Goal: Information Seeking & Learning: Learn about a topic

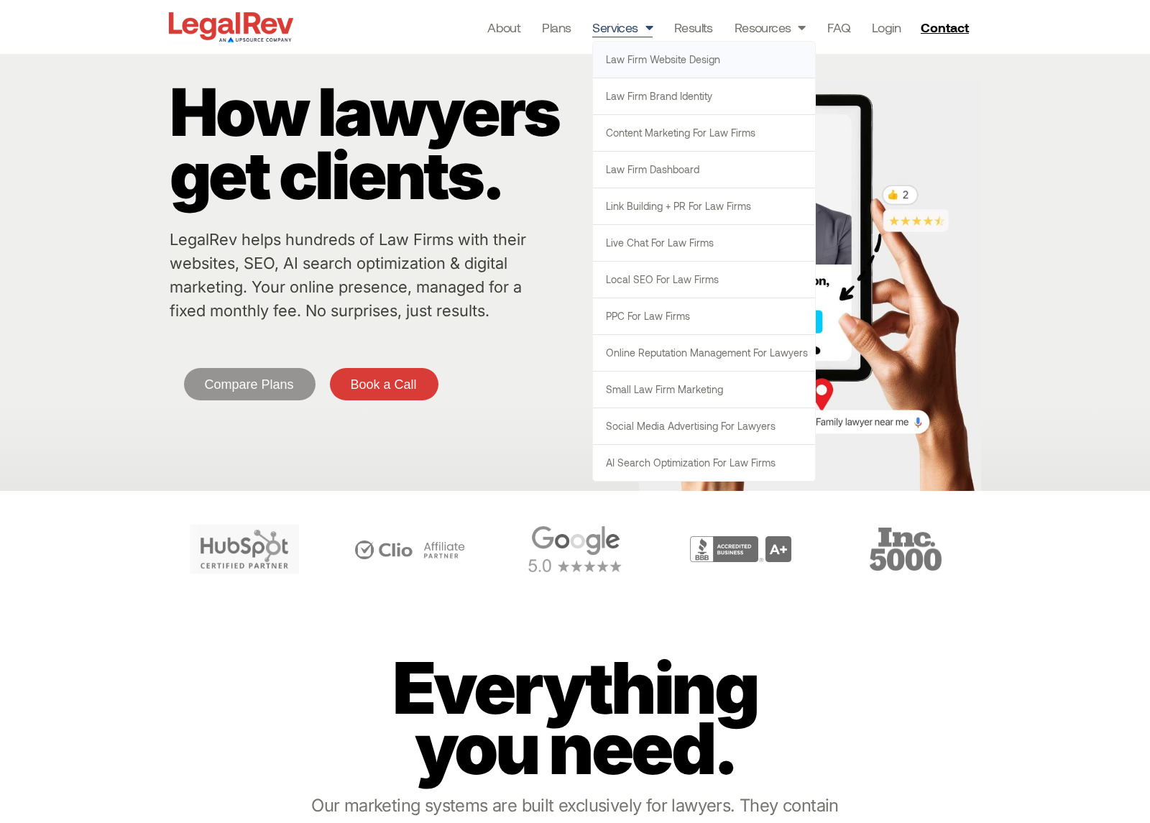
click at [633, 55] on link "Law Firm Website Design" at bounding box center [704, 60] width 222 height 36
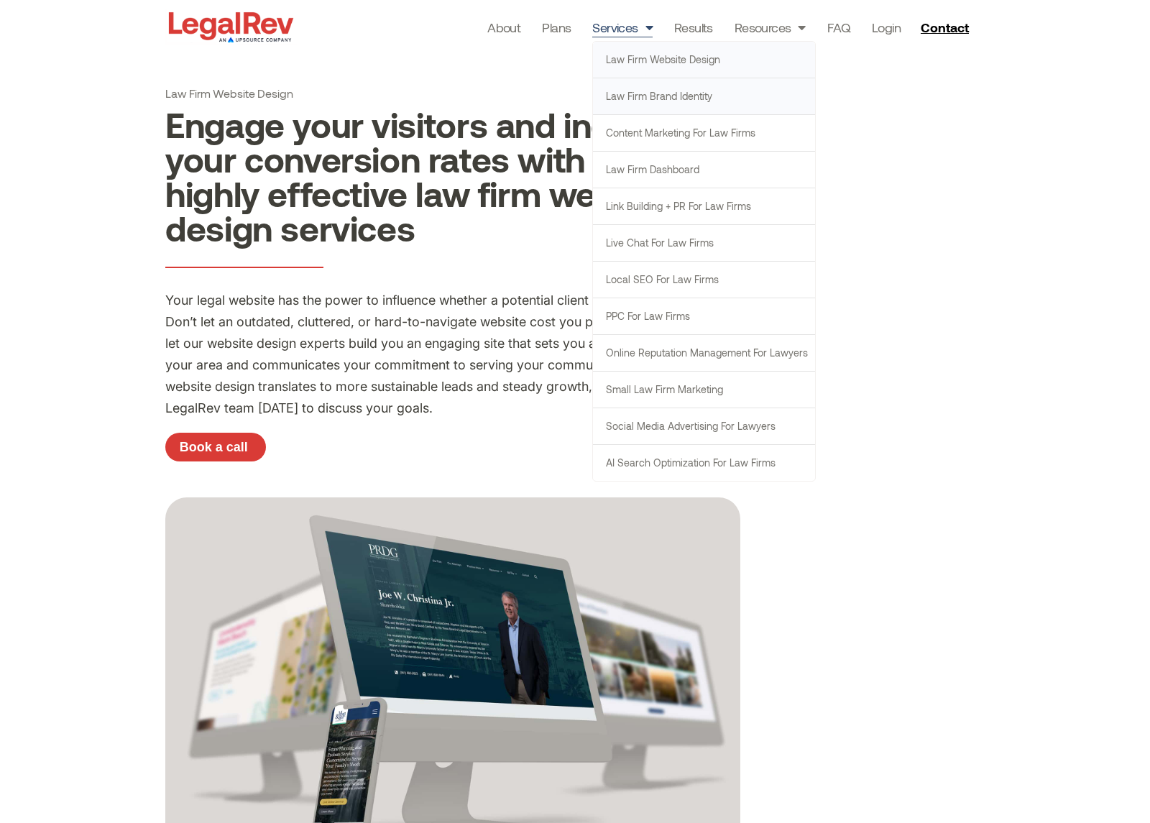
click at [641, 95] on link "Law Firm Brand Identity" at bounding box center [704, 96] width 222 height 36
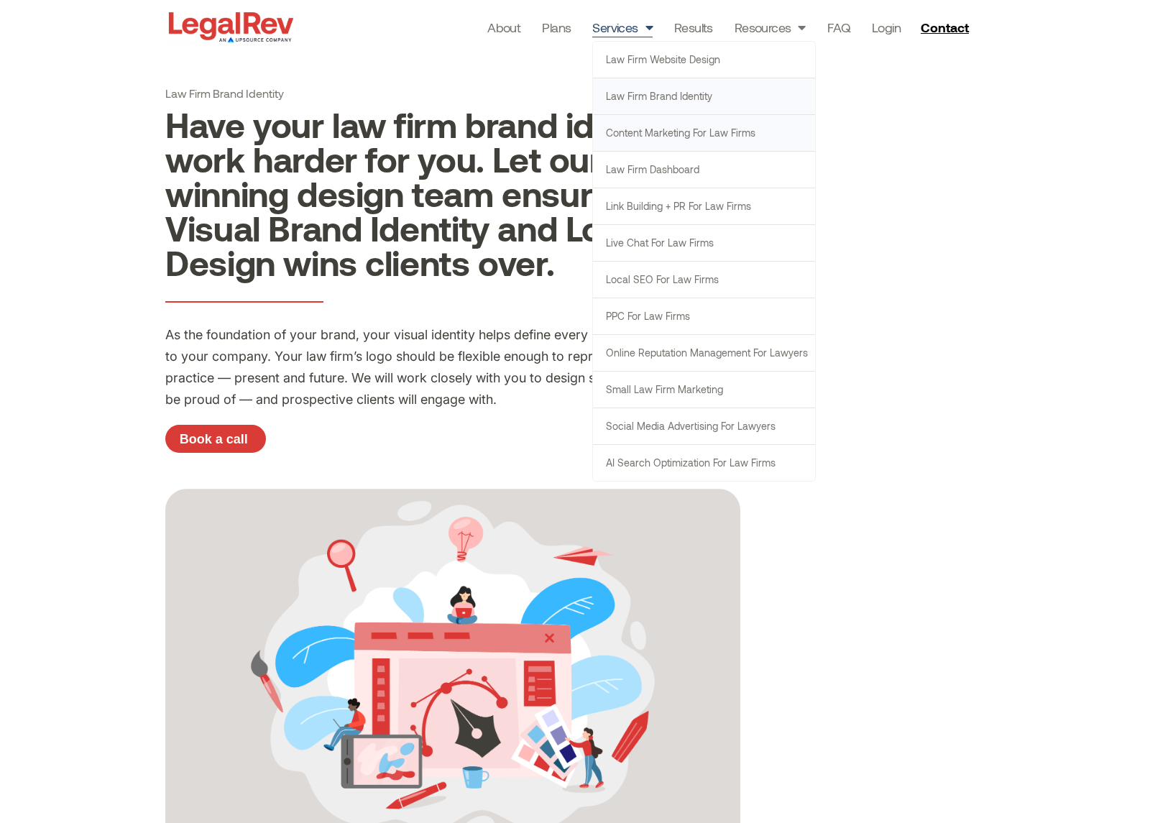
click at [664, 142] on link "Content Marketing for Law Firms" at bounding box center [704, 133] width 222 height 36
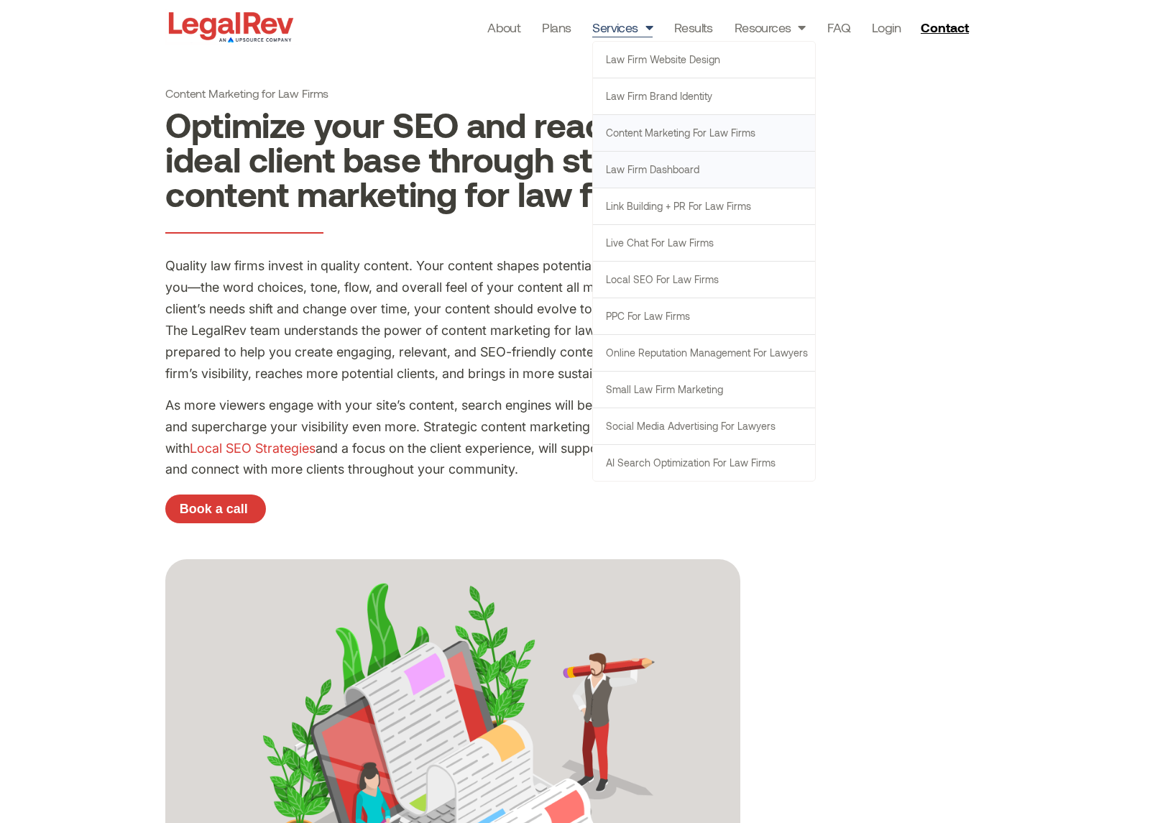
click at [661, 165] on link "Law Firm Dashboard" at bounding box center [704, 170] width 222 height 36
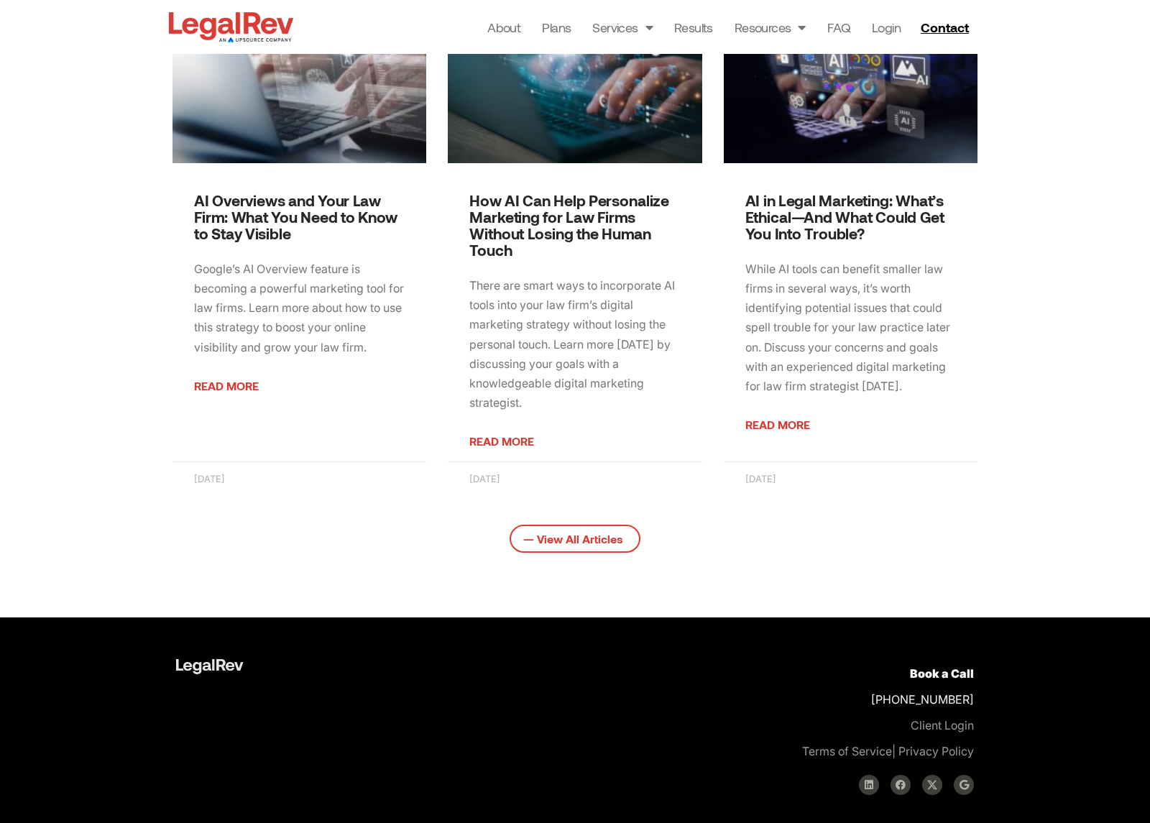
scroll to position [1860, 0]
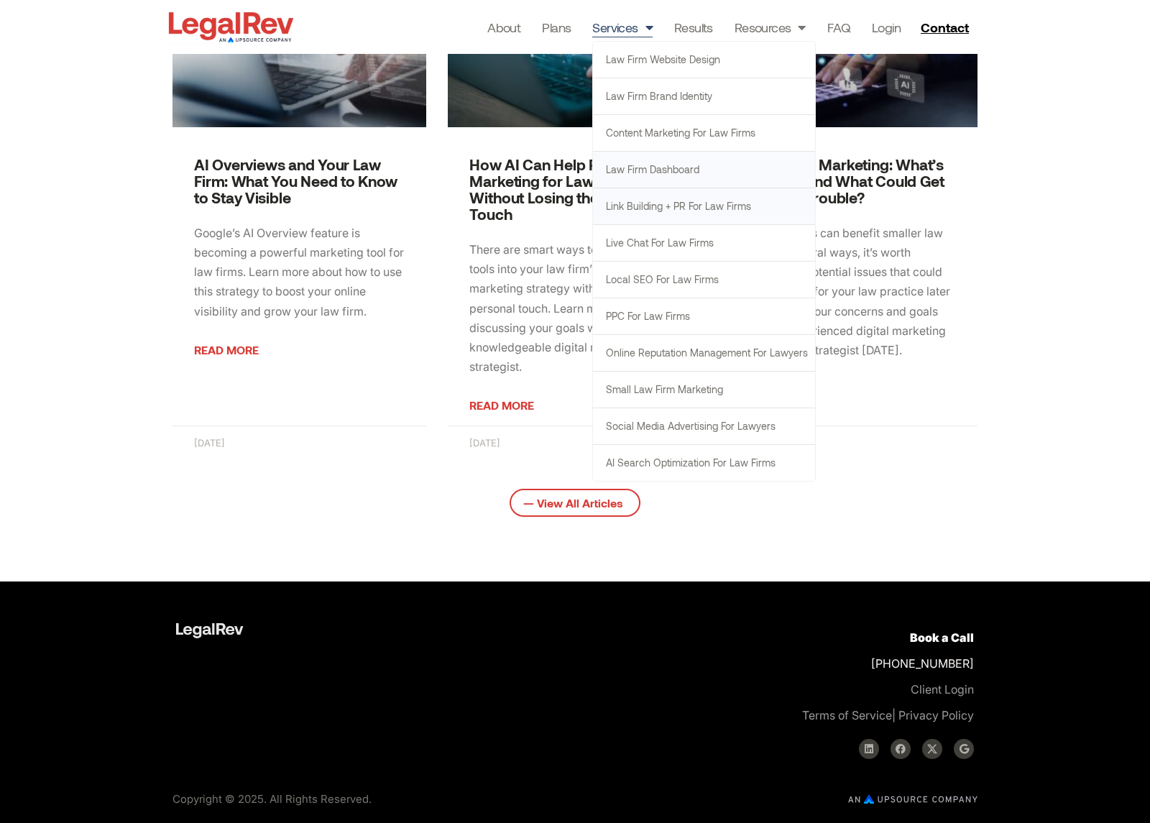
click at [676, 213] on link "Link Building + PR for Law Firms" at bounding box center [704, 206] width 222 height 36
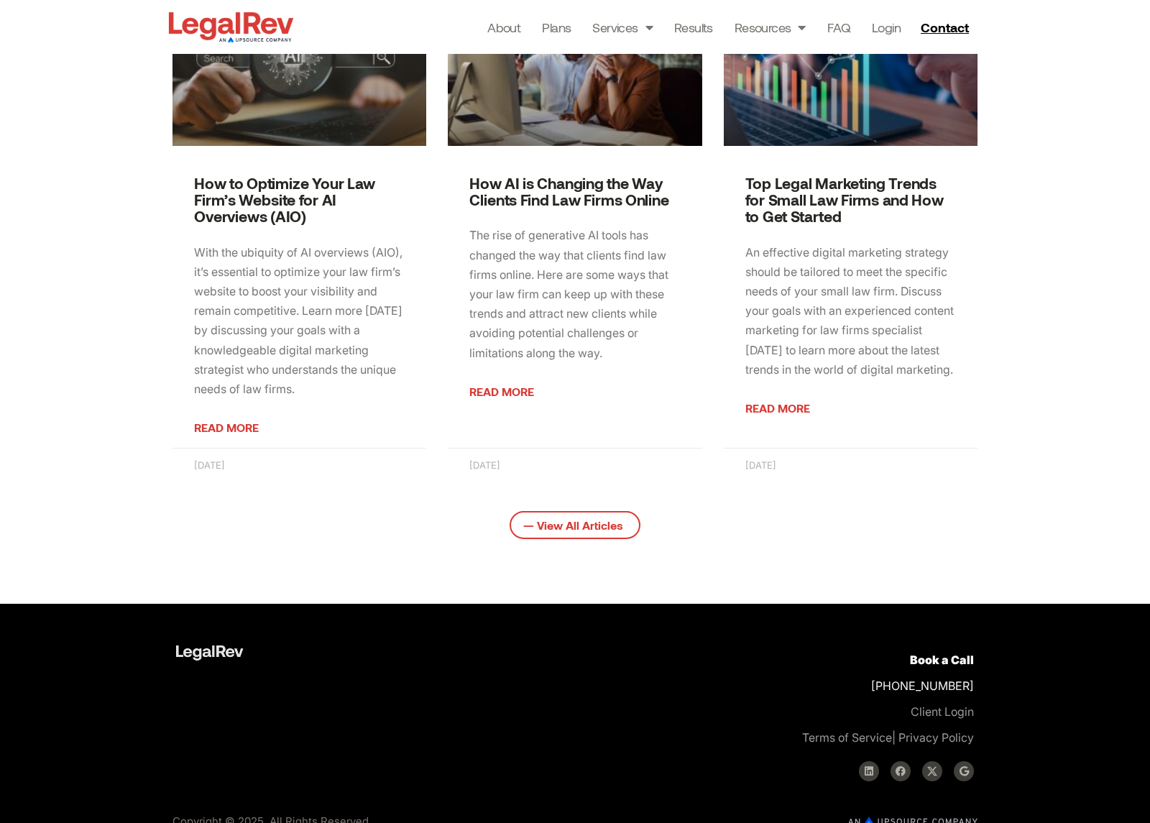
scroll to position [2320, 0]
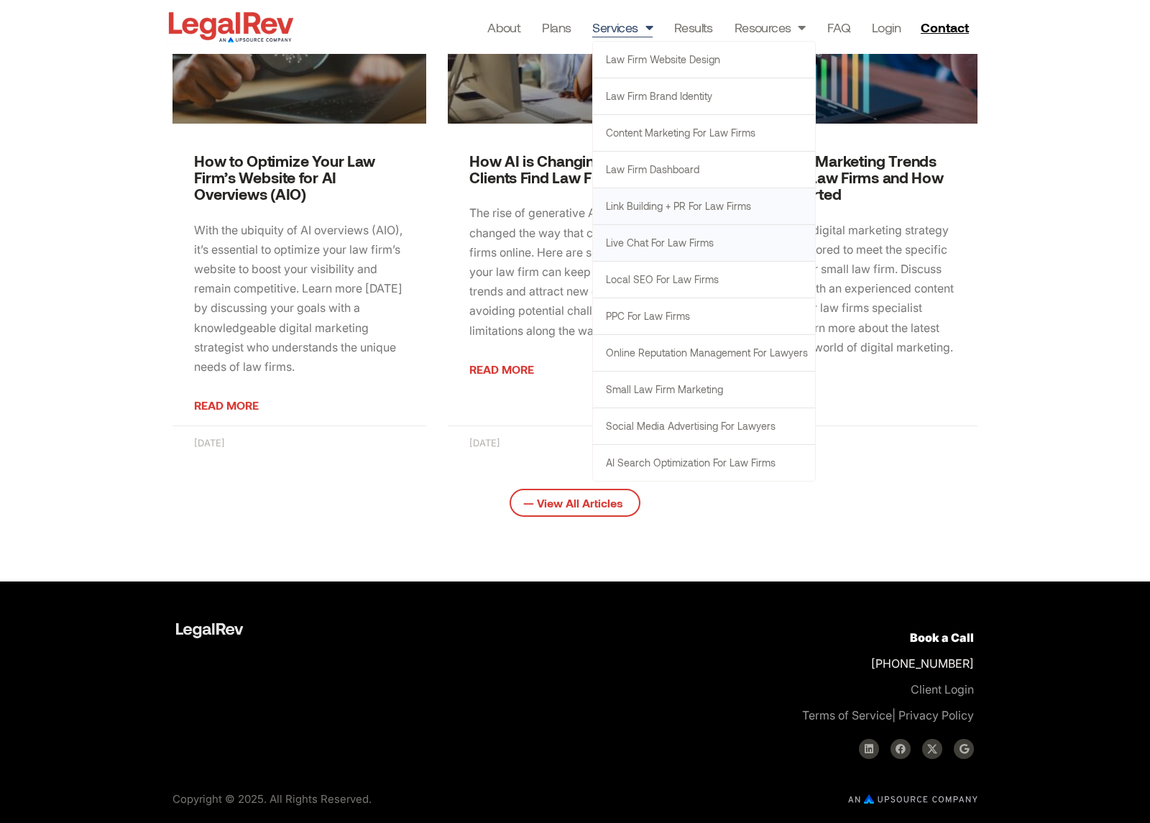
click at [689, 244] on link "Live Chat for Law Firms" at bounding box center [704, 243] width 222 height 36
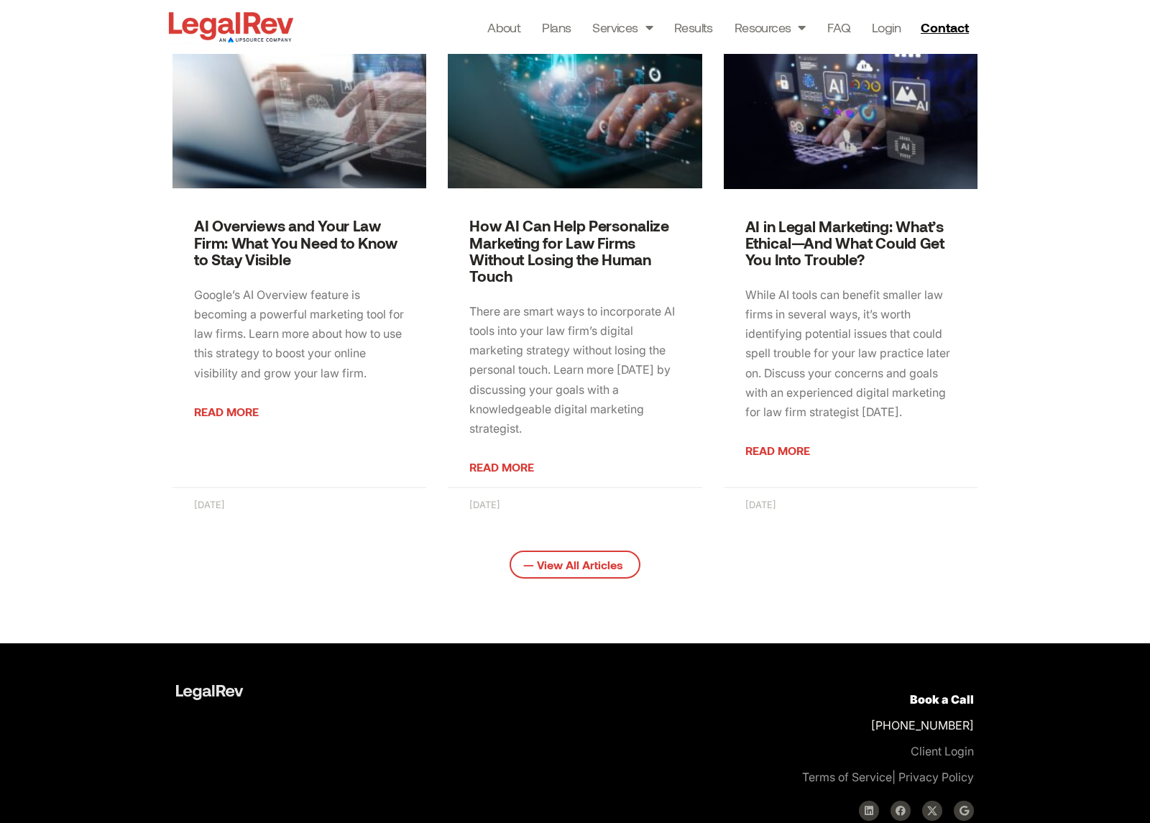
scroll to position [2039, 0]
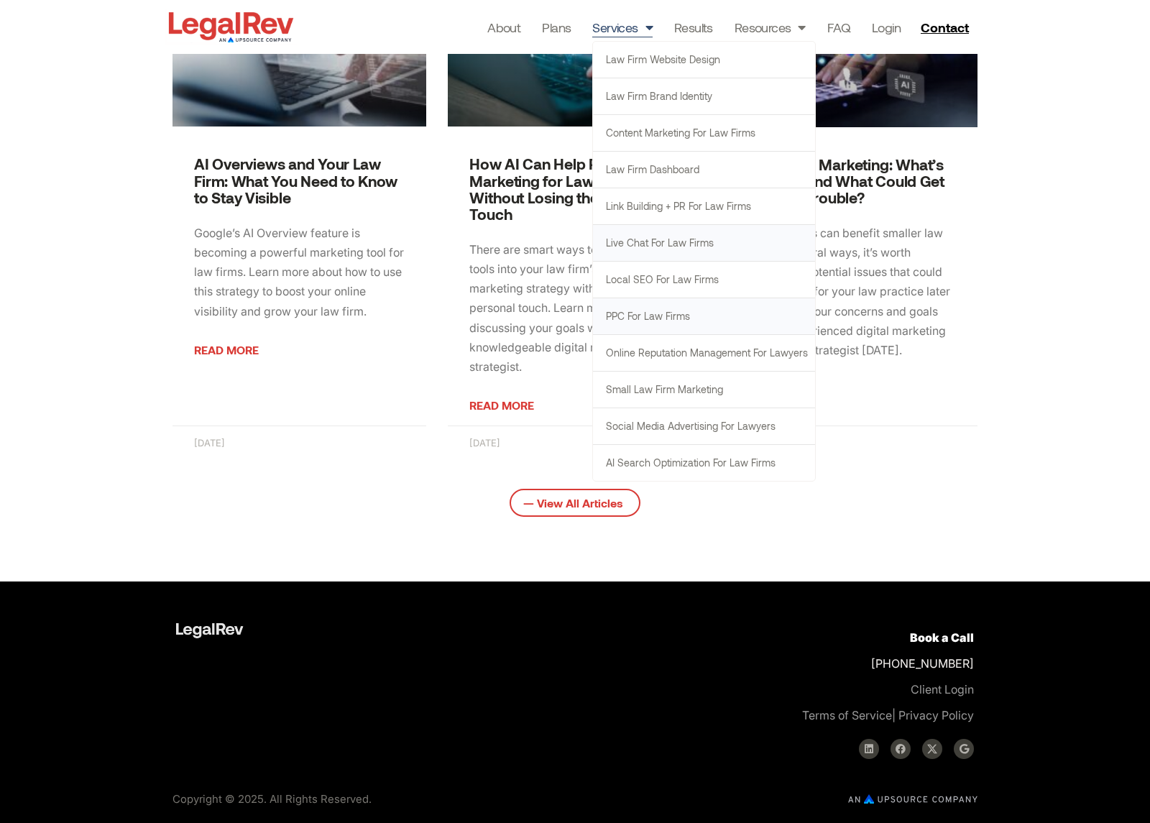
click at [643, 317] on link "PPC for Law Firms" at bounding box center [704, 316] width 222 height 36
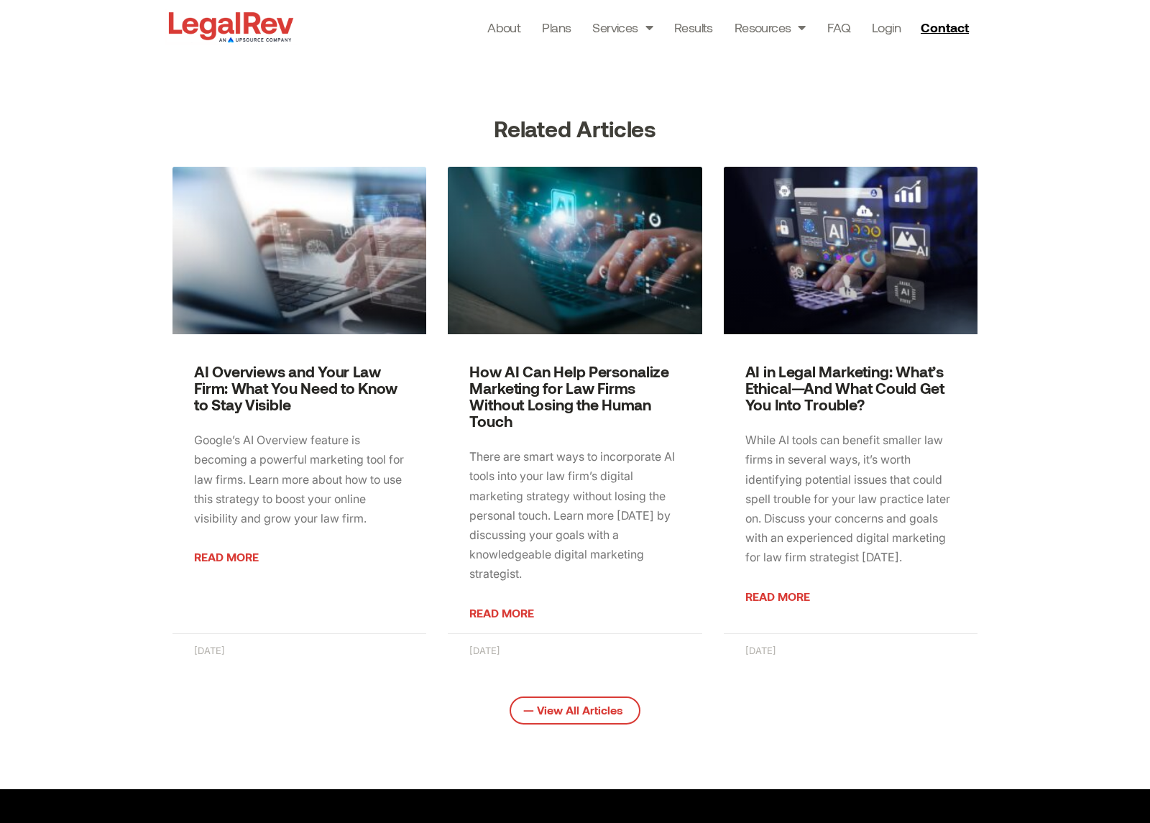
scroll to position [2103, 0]
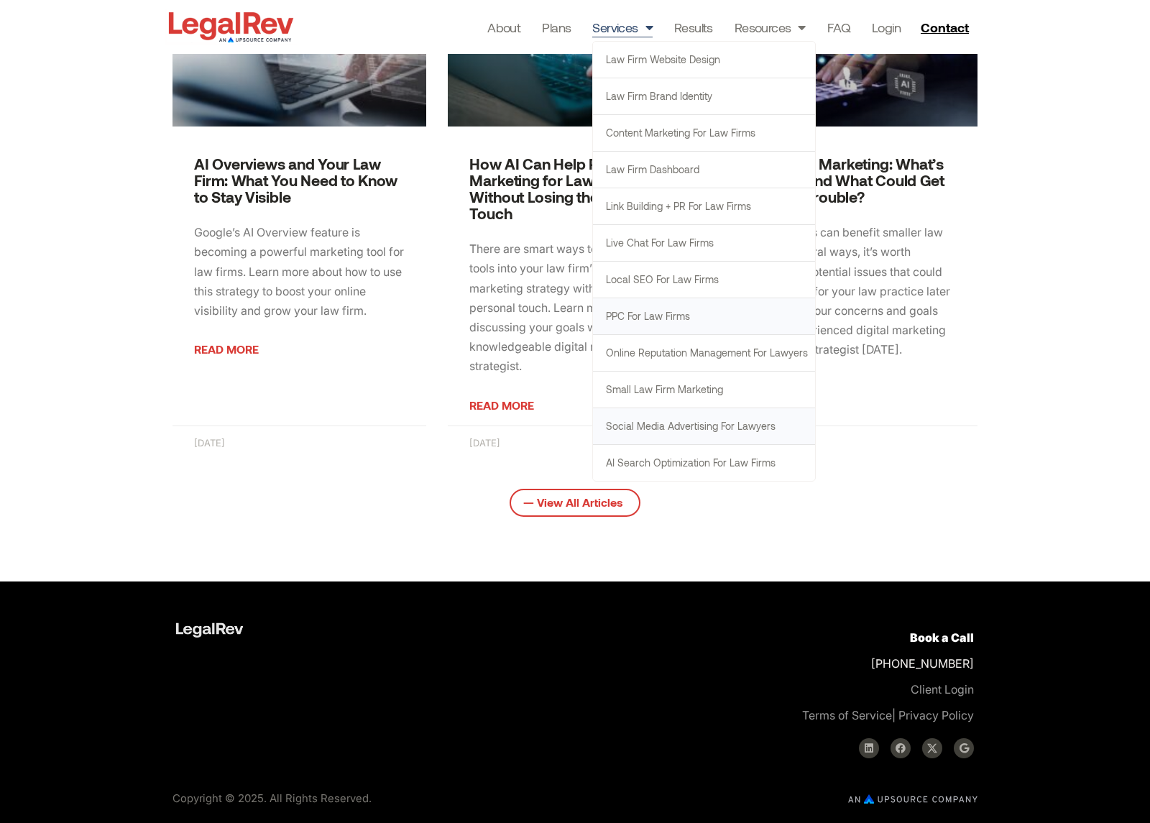
click at [677, 424] on link "Social Media Advertising for Lawyers" at bounding box center [704, 426] width 222 height 36
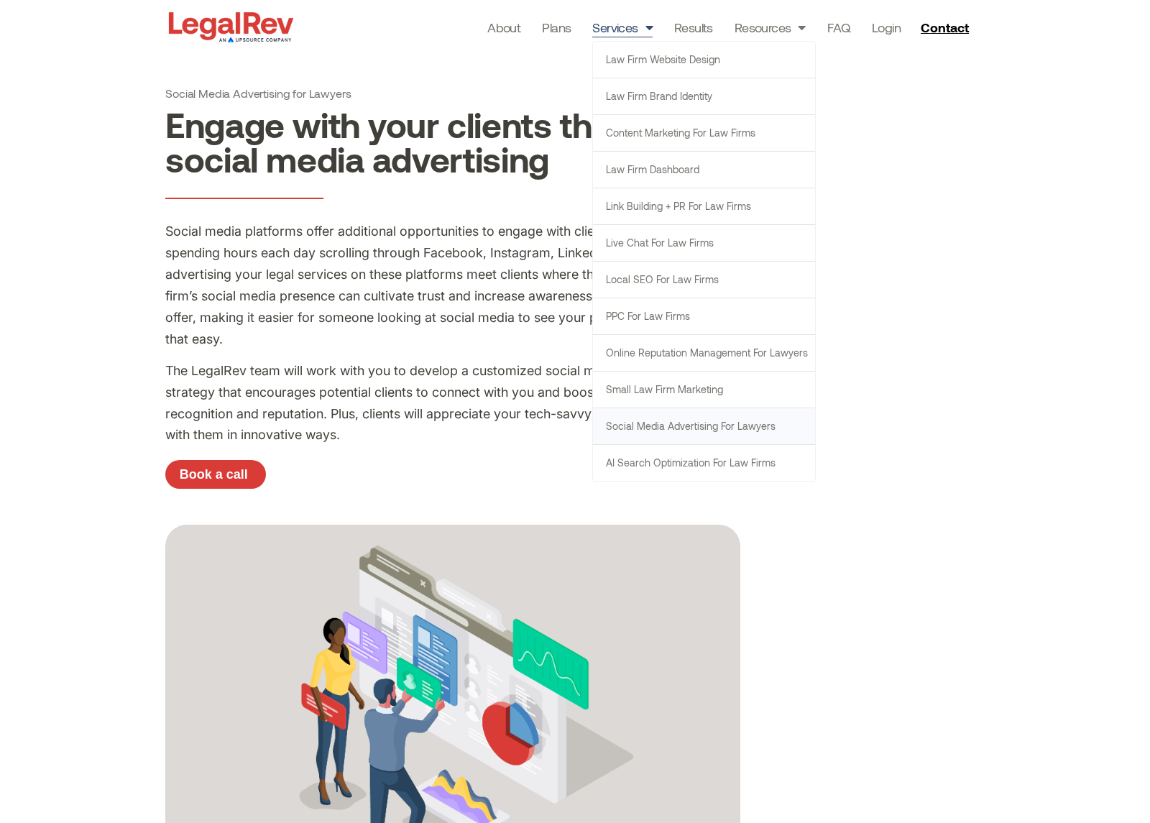
click at [628, 25] on link "Services" at bounding box center [622, 27] width 60 height 20
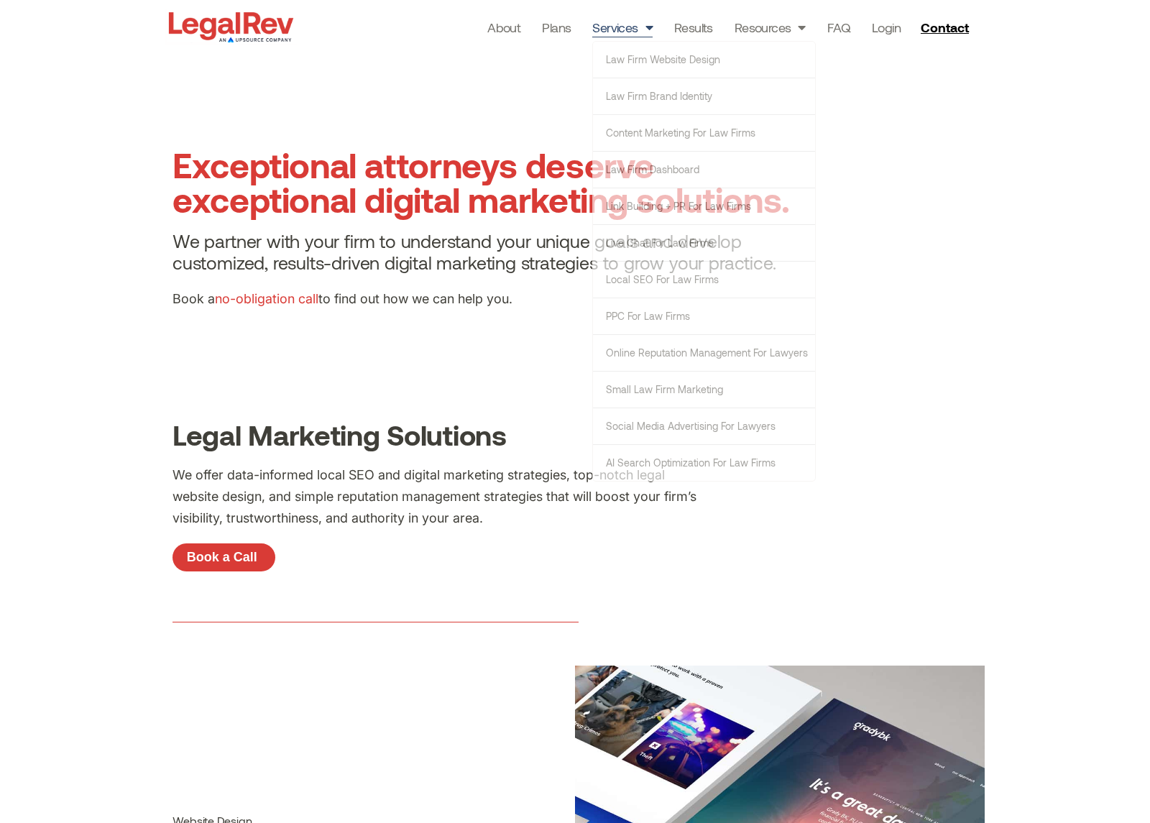
click at [487, 334] on section "Exceptional attorneys deserve exceptional digital marketing solutions. We partn…" at bounding box center [575, 233] width 1150 height 359
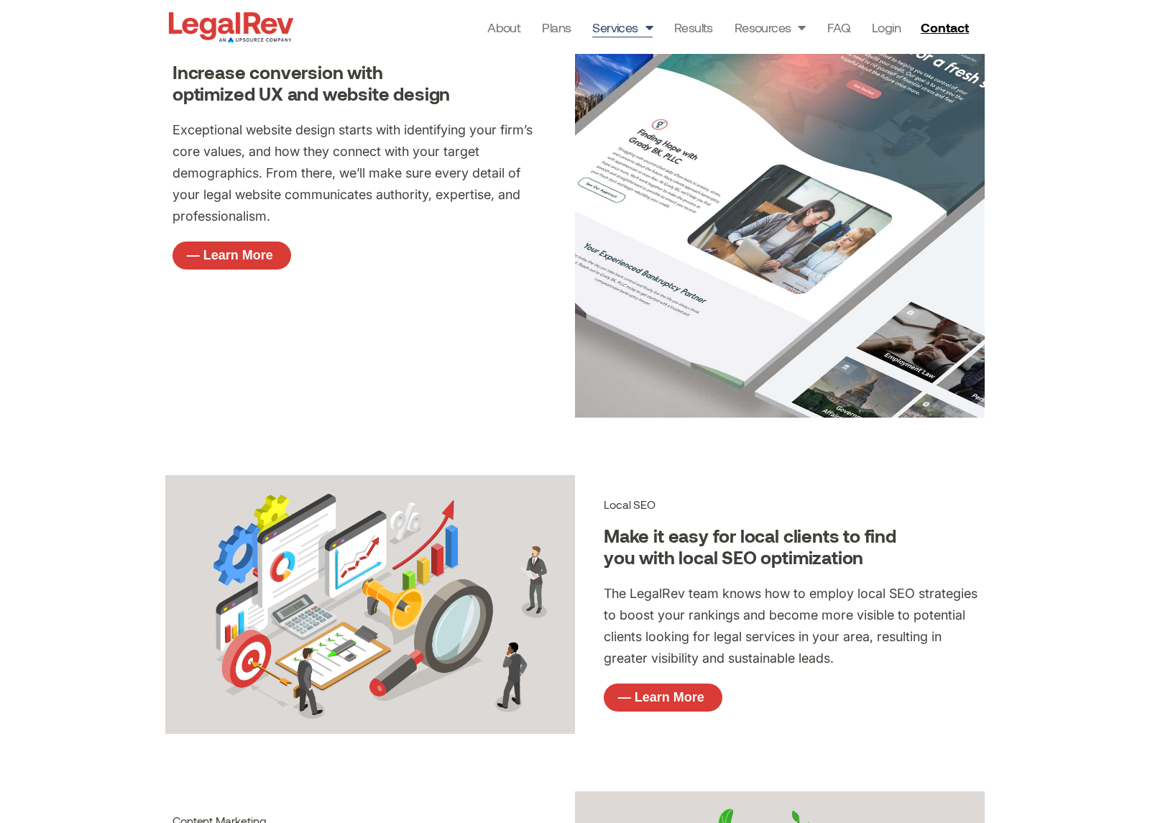
scroll to position [625, 0]
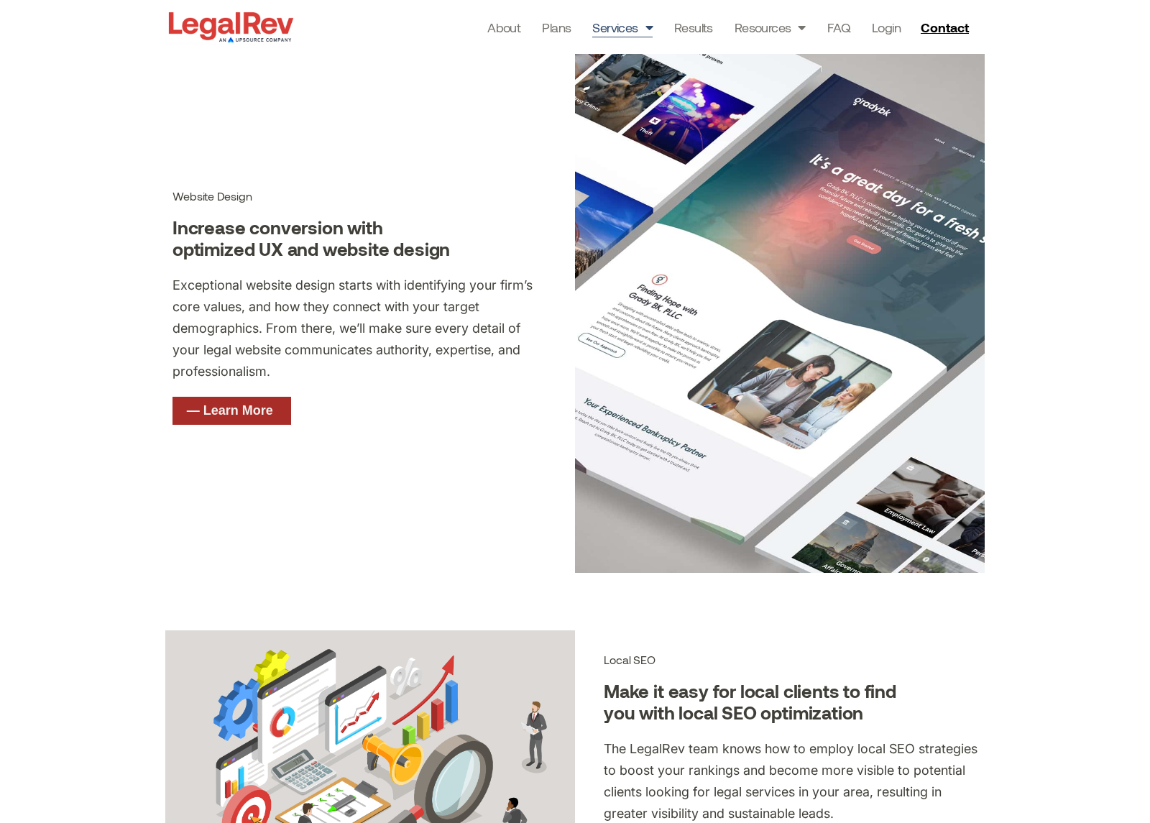
click at [239, 399] on link "— Learn More" at bounding box center [232, 411] width 119 height 29
